Goal: Task Accomplishment & Management: Complete application form

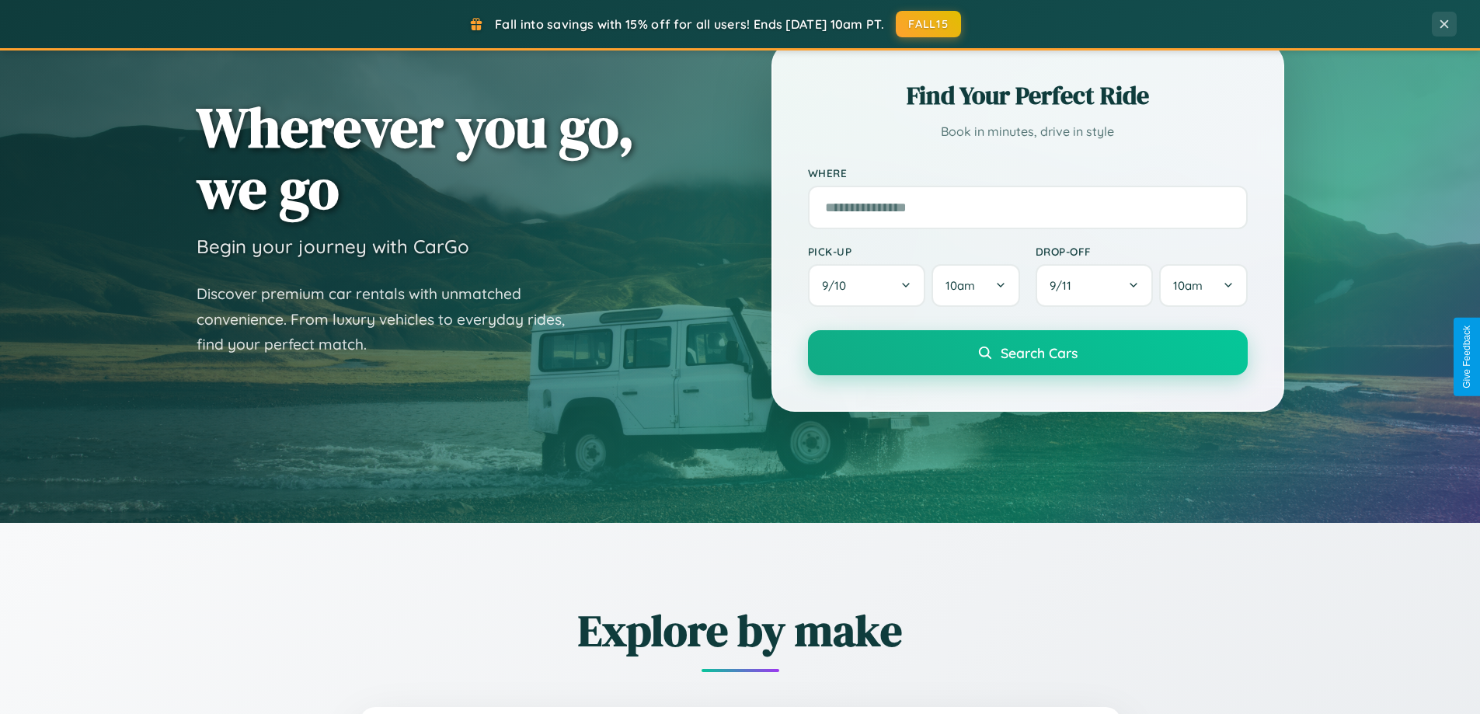
scroll to position [670, 0]
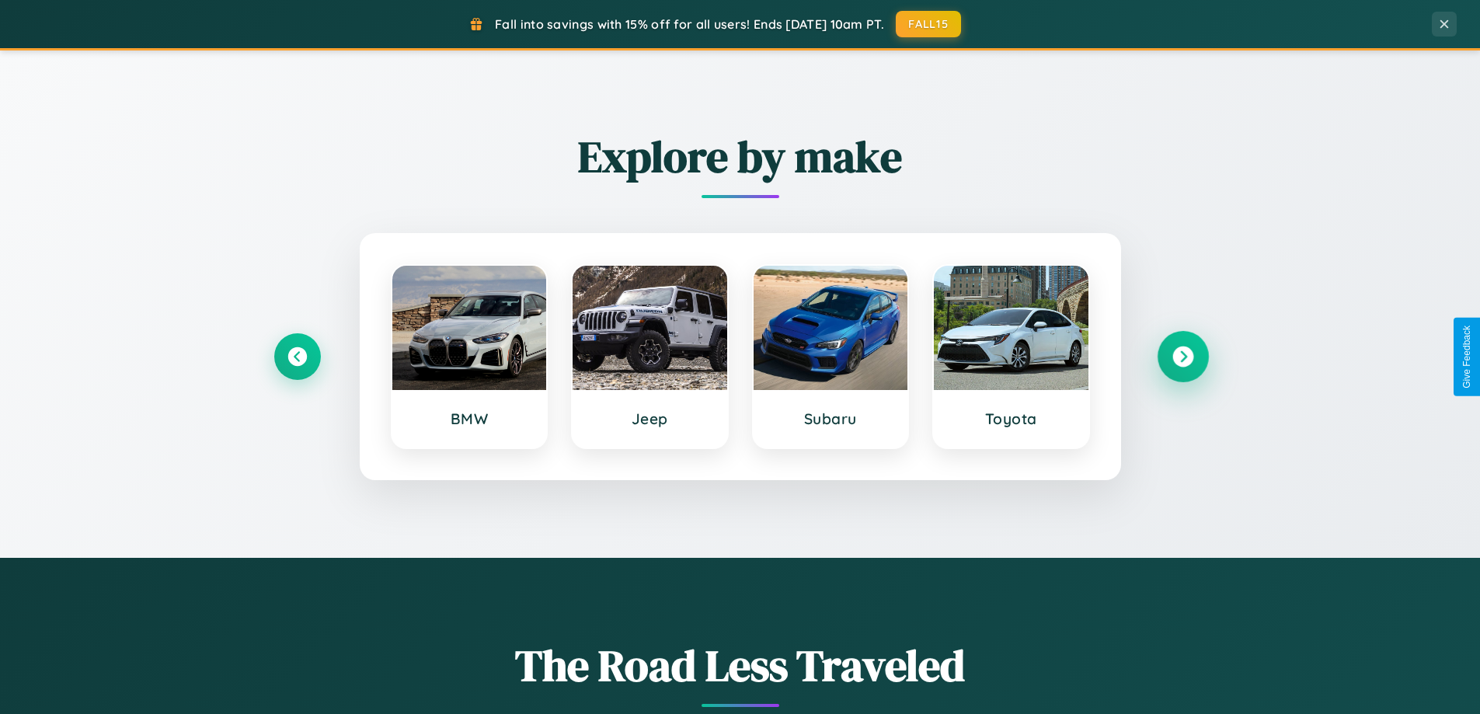
click at [1182, 357] on icon at bounding box center [1182, 356] width 21 height 21
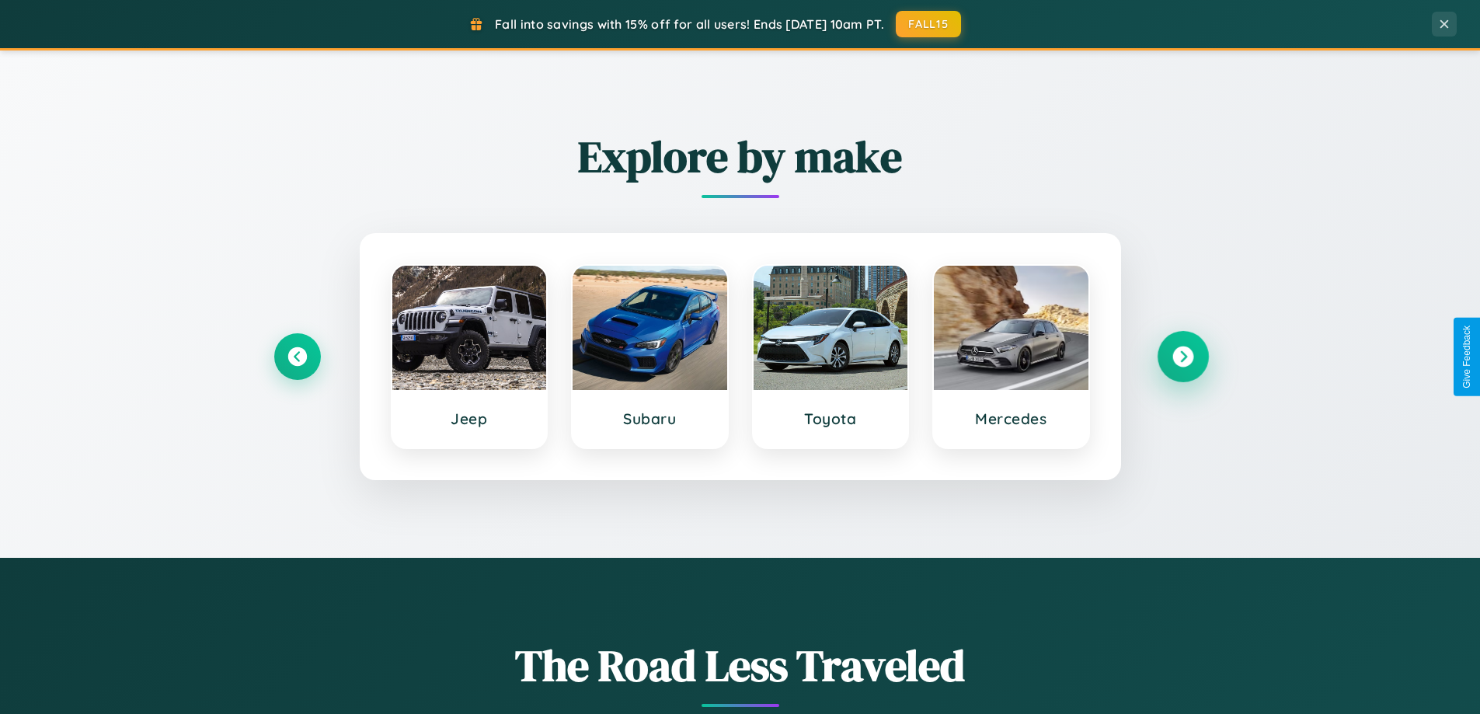
click at [1182, 357] on icon at bounding box center [1182, 356] width 21 height 21
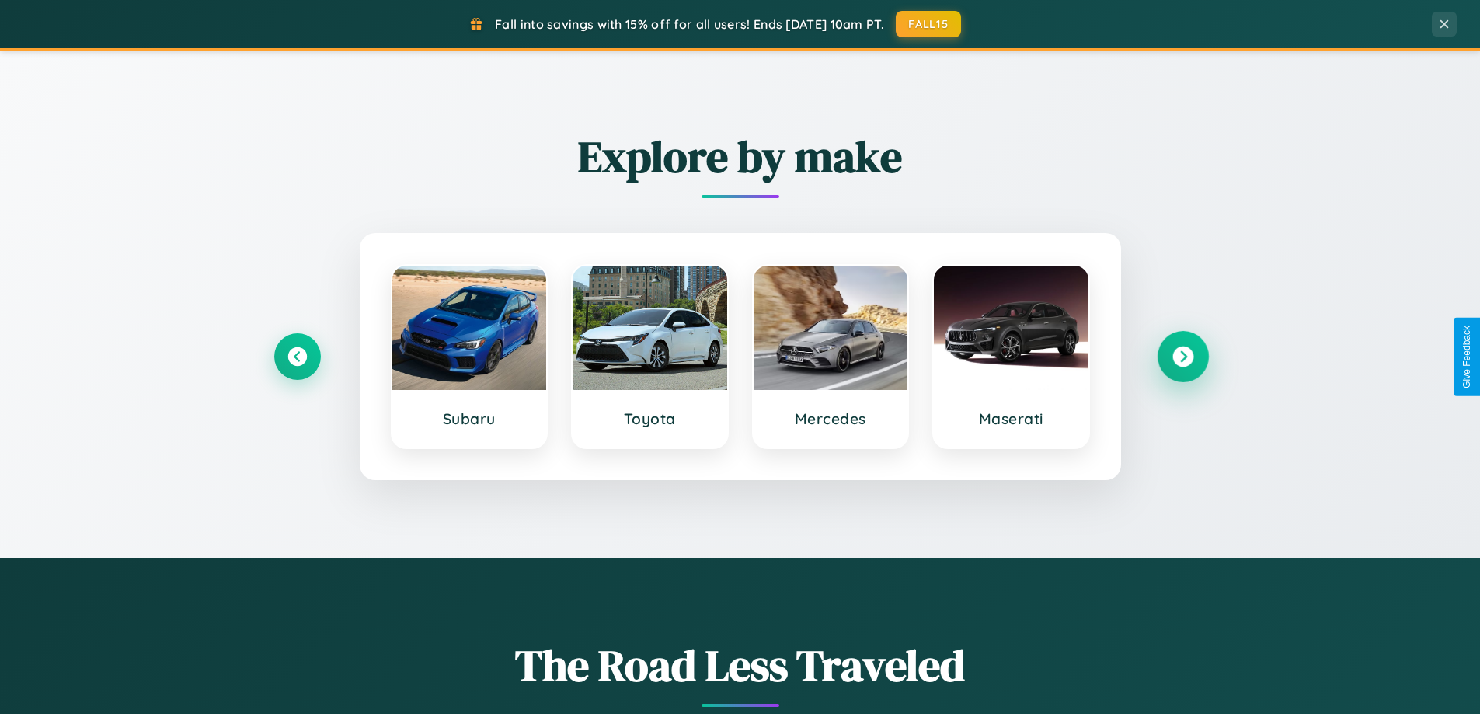
click at [1182, 357] on icon at bounding box center [1182, 356] width 21 height 21
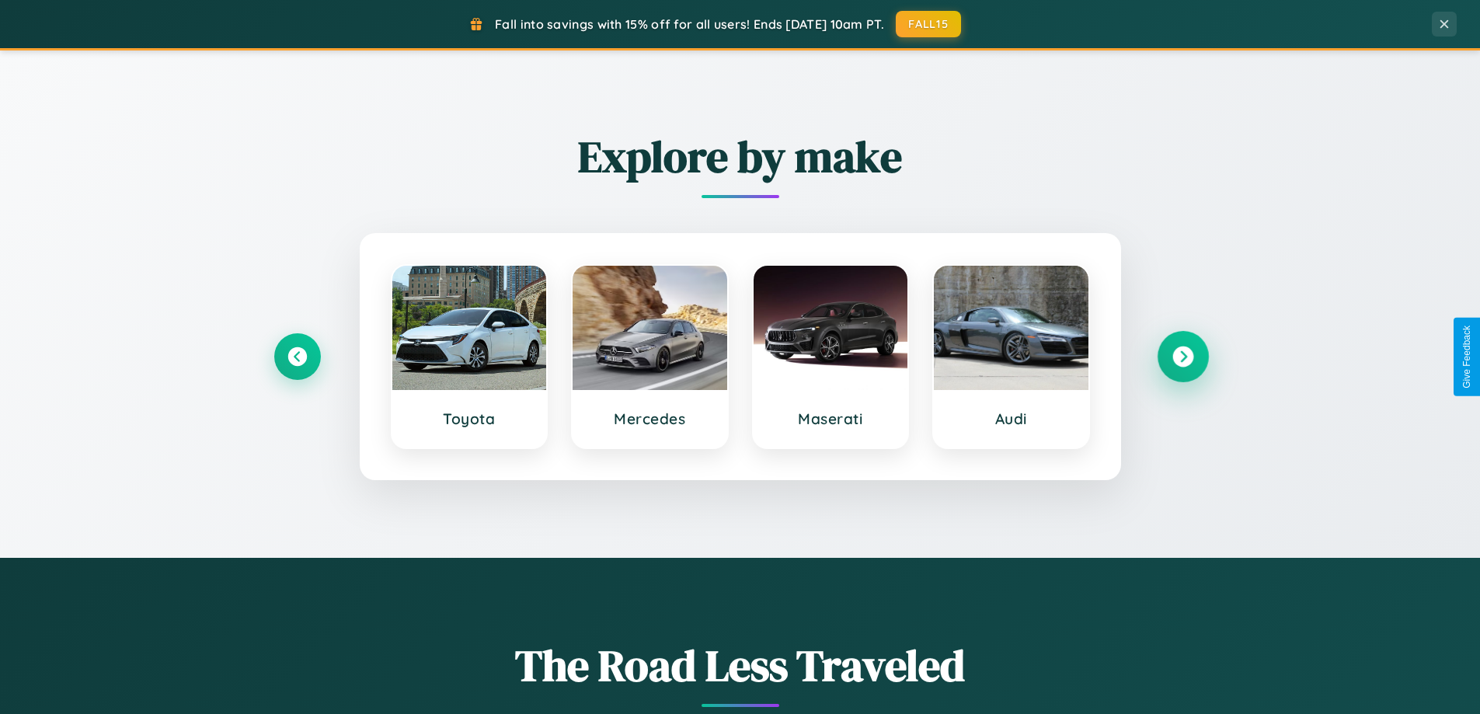
click at [1182, 357] on icon at bounding box center [1182, 356] width 21 height 21
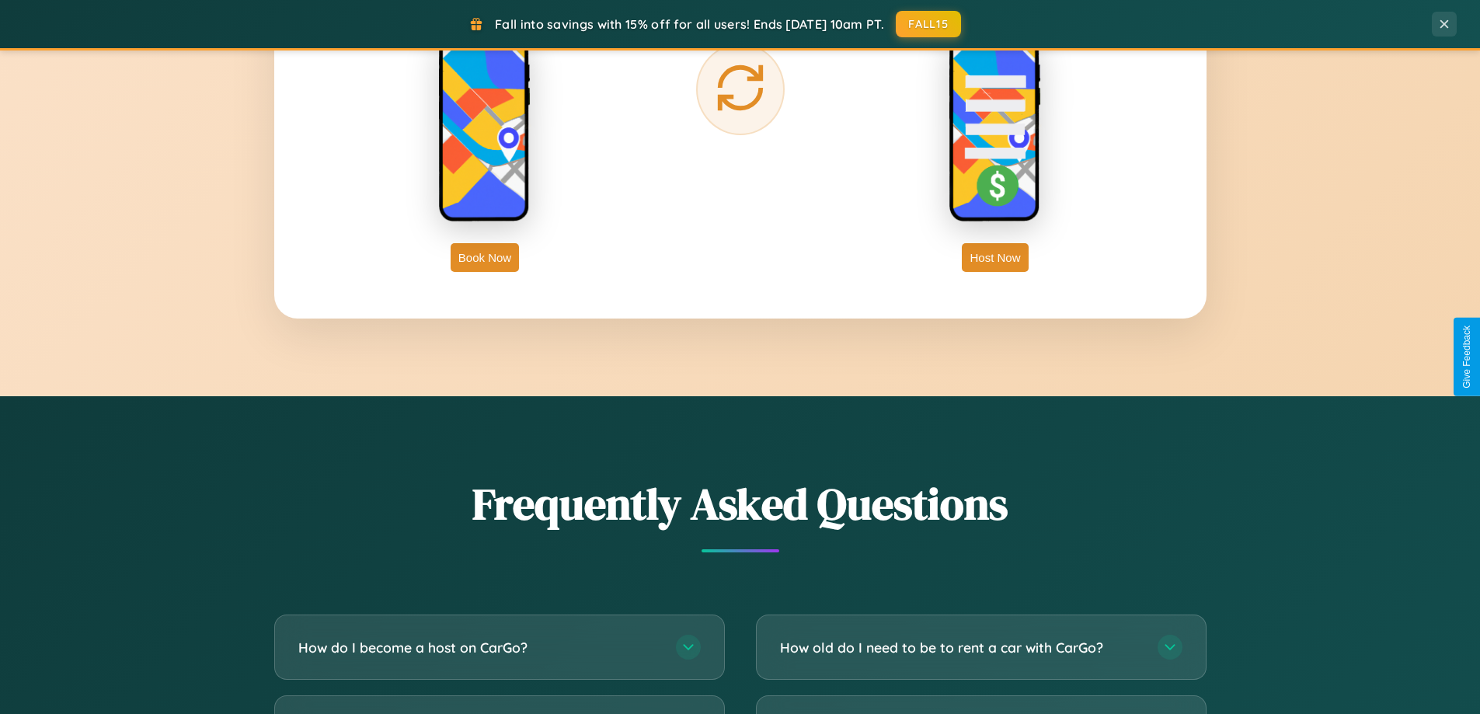
scroll to position [2989, 0]
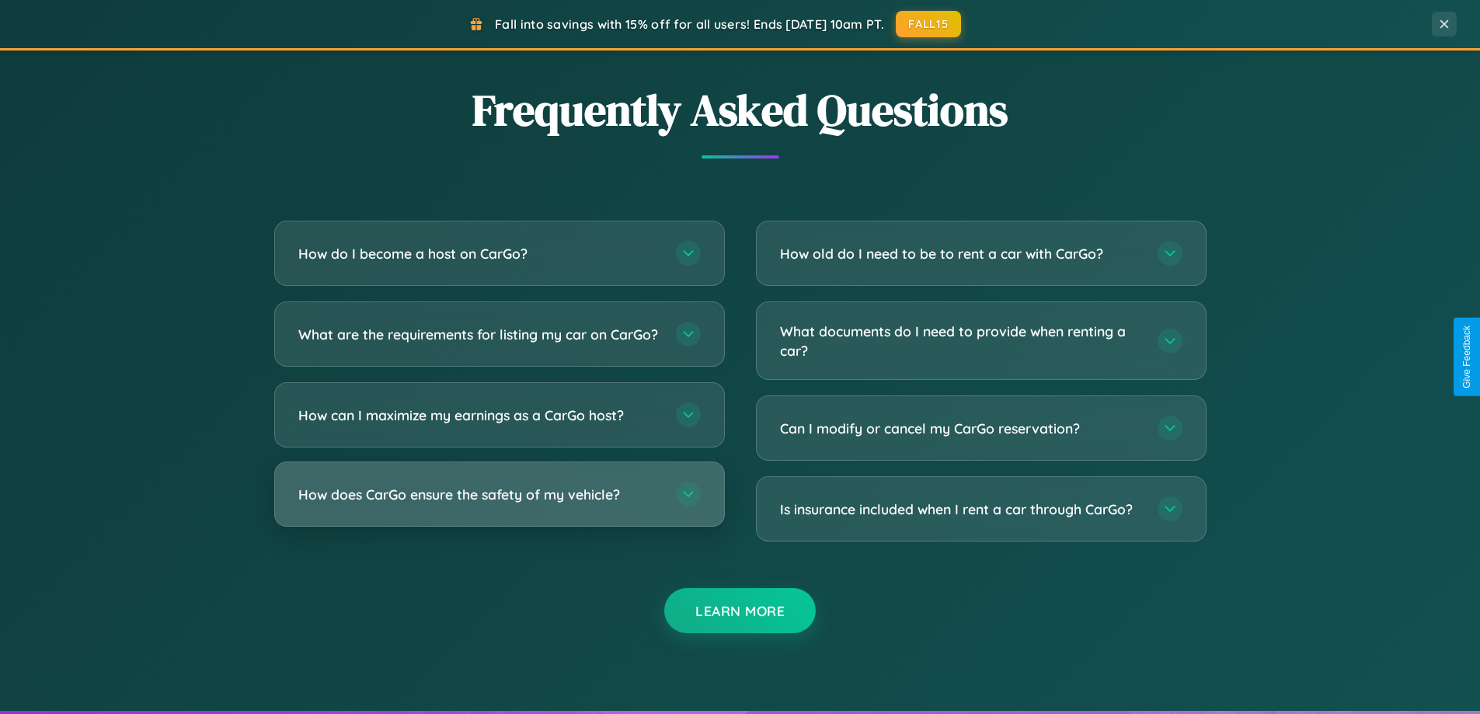
click at [499, 504] on h3 "How does CarGo ensure the safety of my vehicle?" at bounding box center [479, 494] width 362 height 19
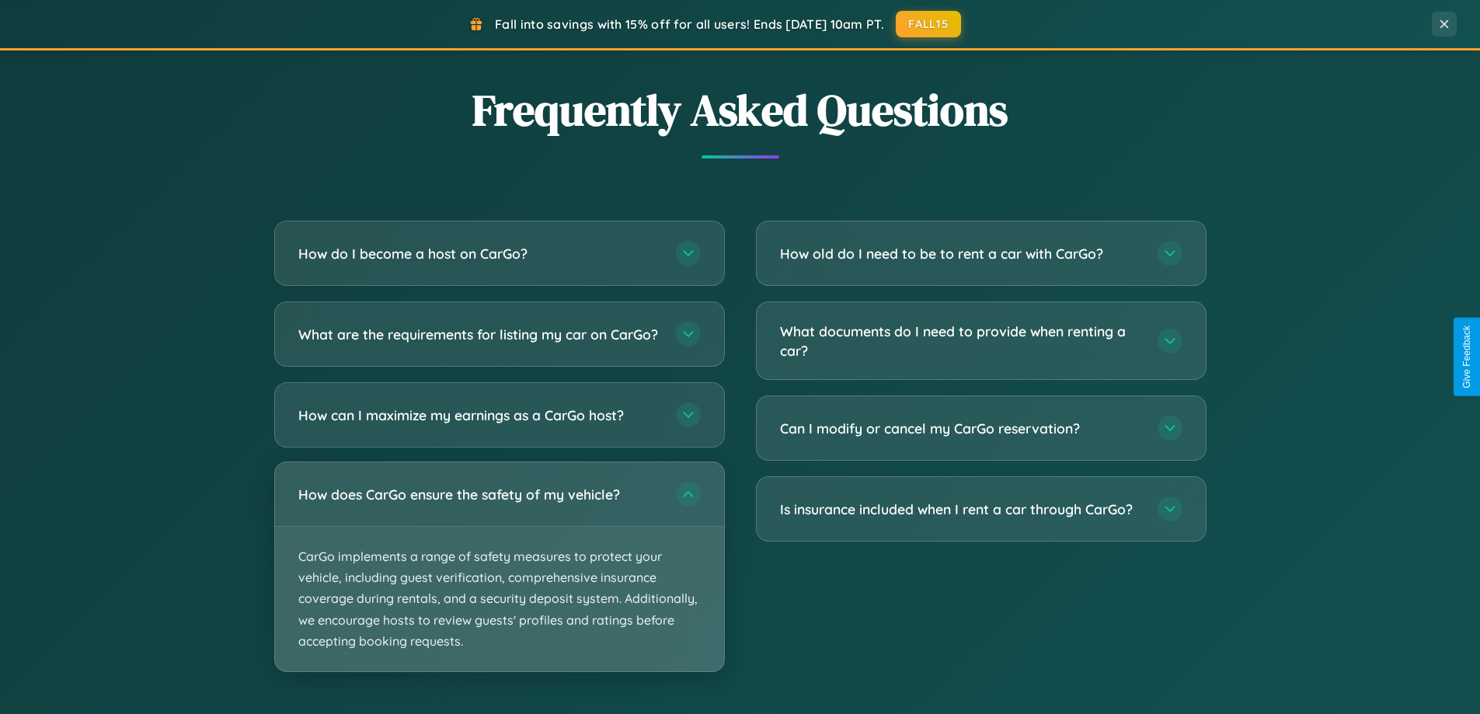
click at [499, 580] on p "CarGo implements a range of safety measures to protect your vehicle, including …" at bounding box center [499, 599] width 449 height 144
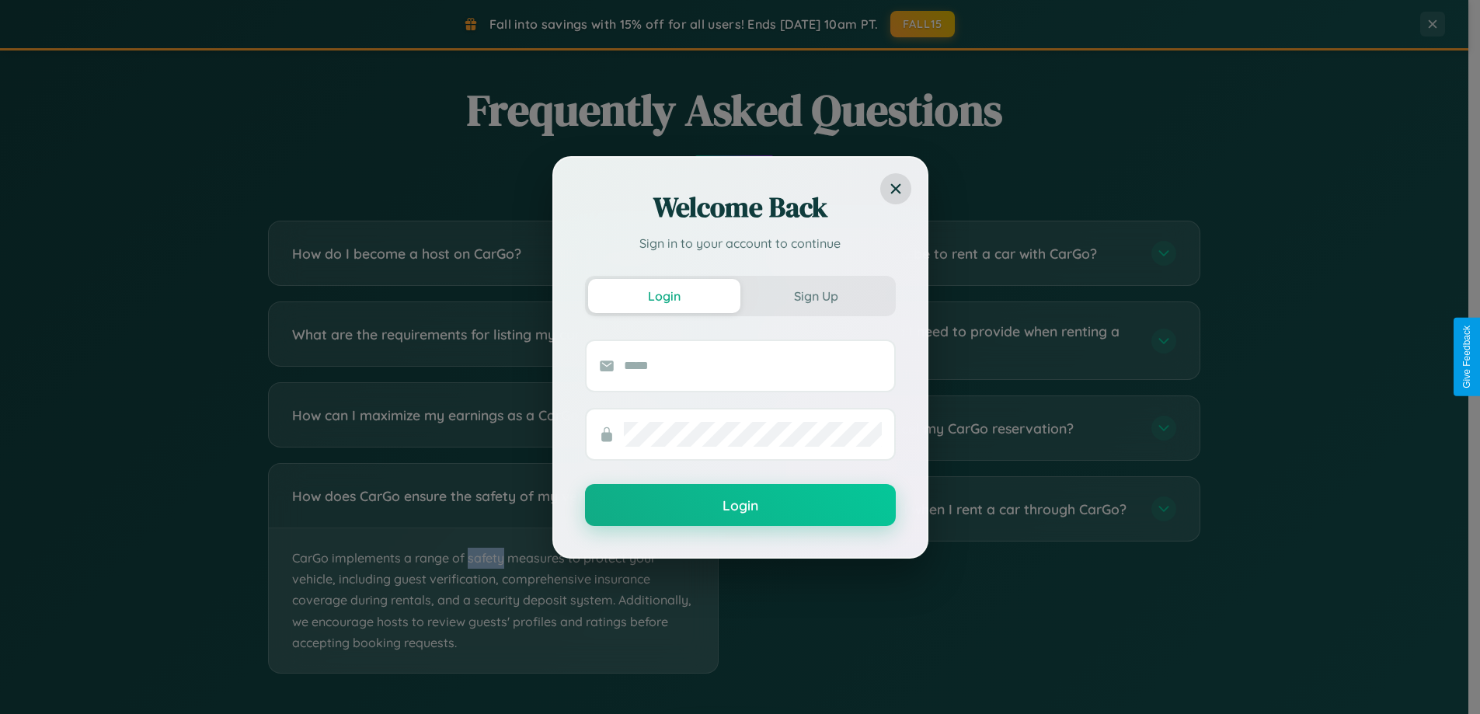
scroll to position [0, 0]
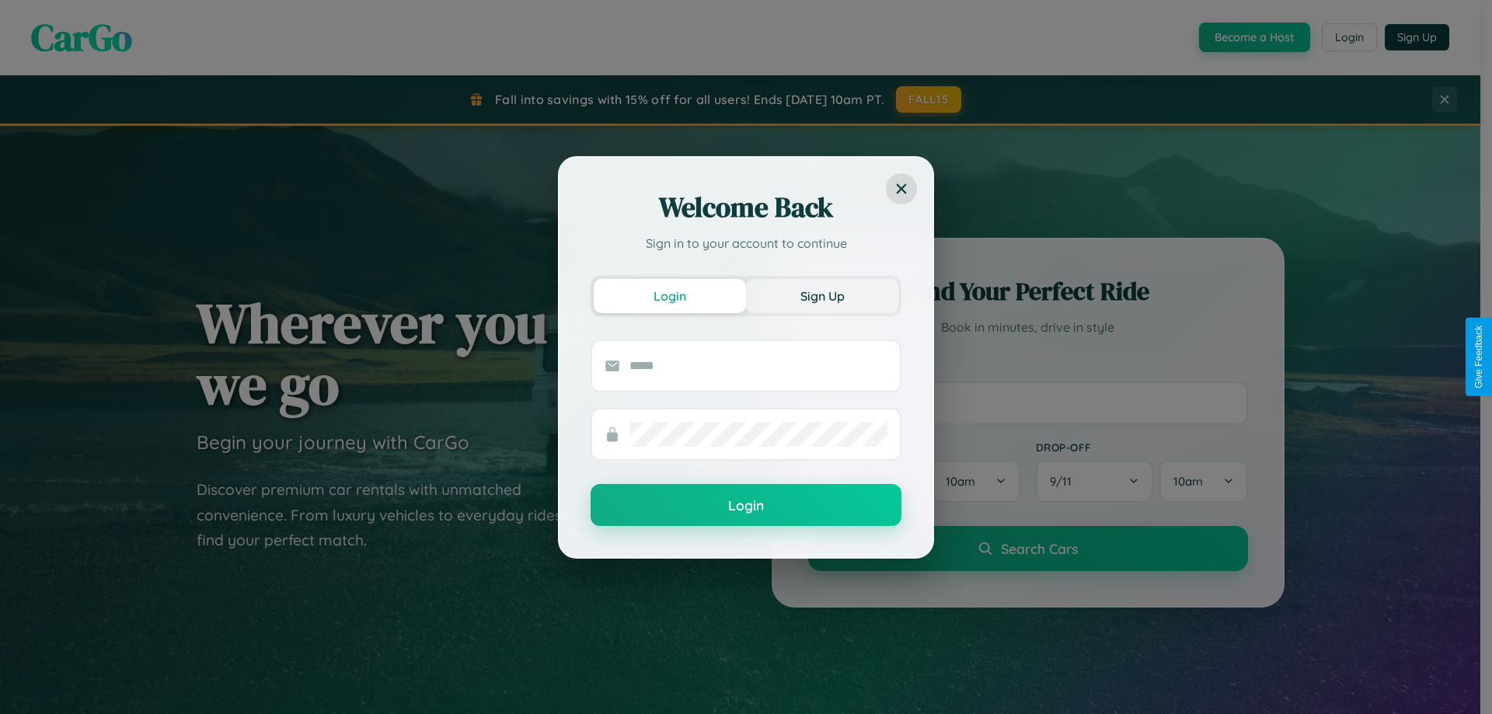
click at [822, 295] on button "Sign Up" at bounding box center [822, 296] width 152 height 34
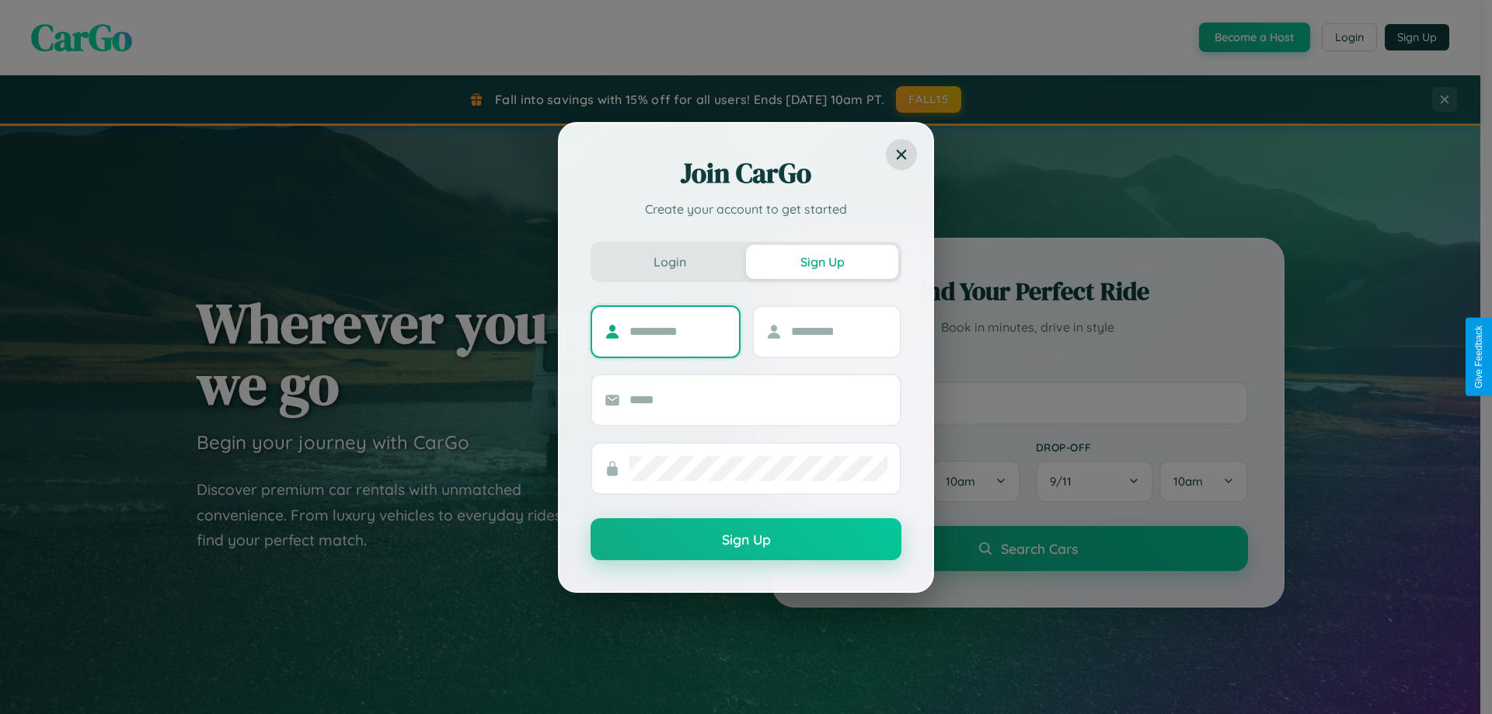
click at [677, 331] on input "text" at bounding box center [677, 331] width 97 height 25
type input "******"
click at [838, 331] on input "text" at bounding box center [839, 331] width 97 height 25
type input "*****"
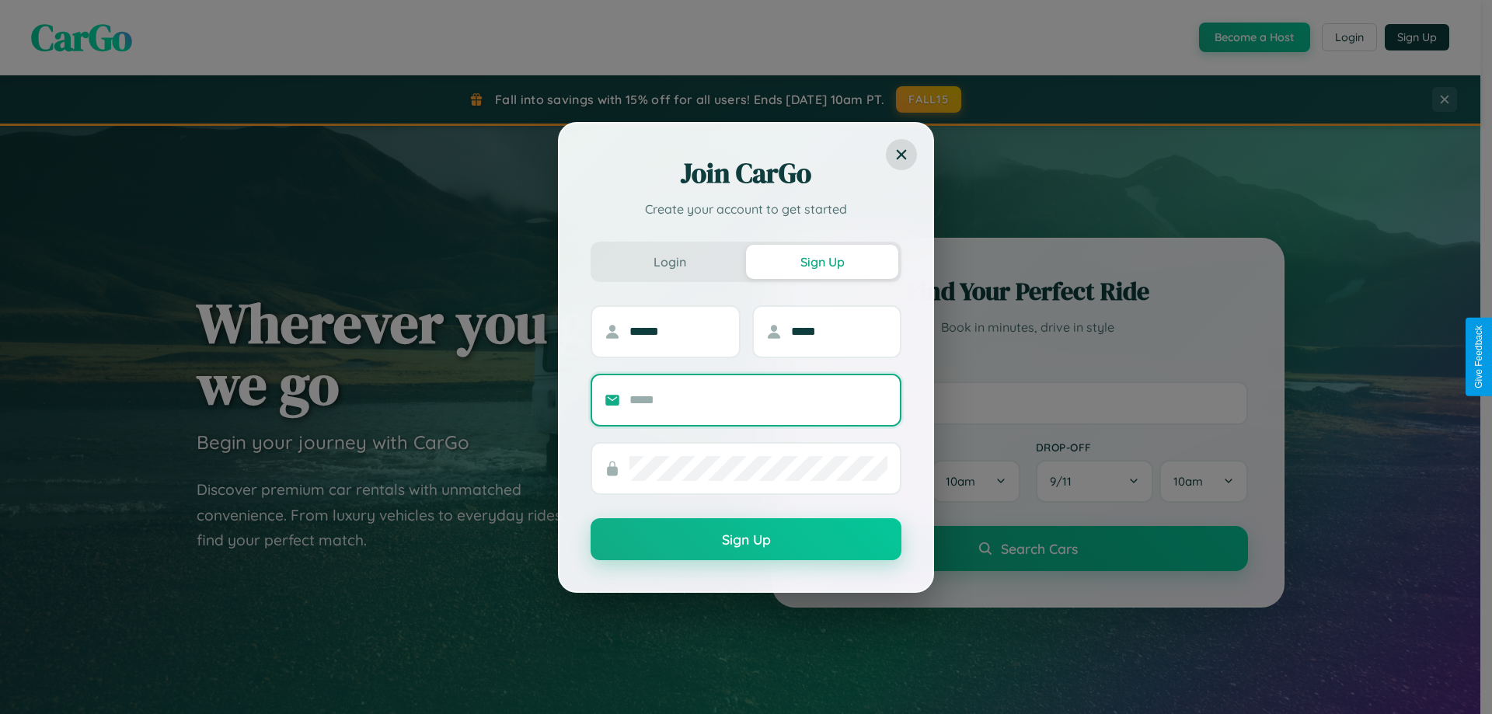
click at [758, 399] on input "text" at bounding box center [758, 400] width 258 height 25
type input "**********"
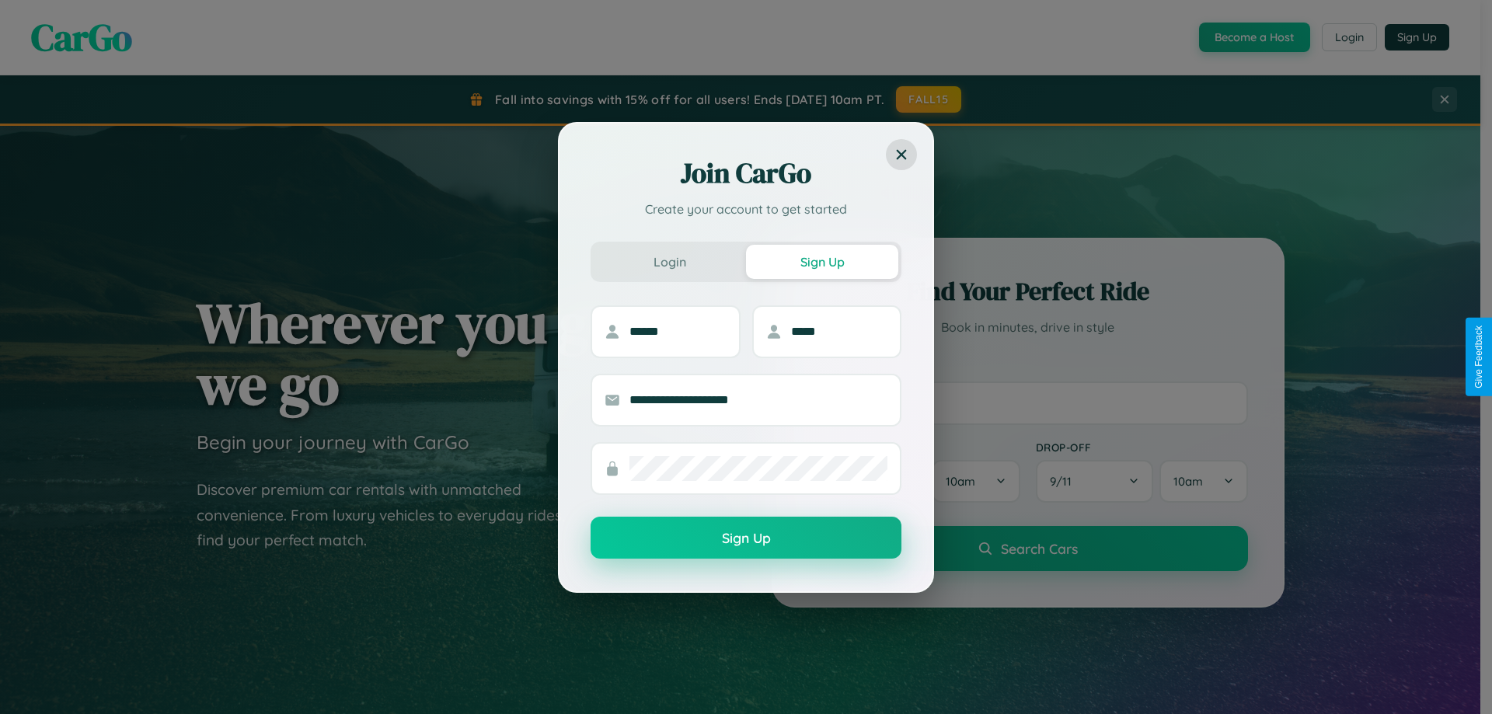
click at [746, 538] on button "Sign Up" at bounding box center [745, 538] width 311 height 42
